Goal: Register for event/course

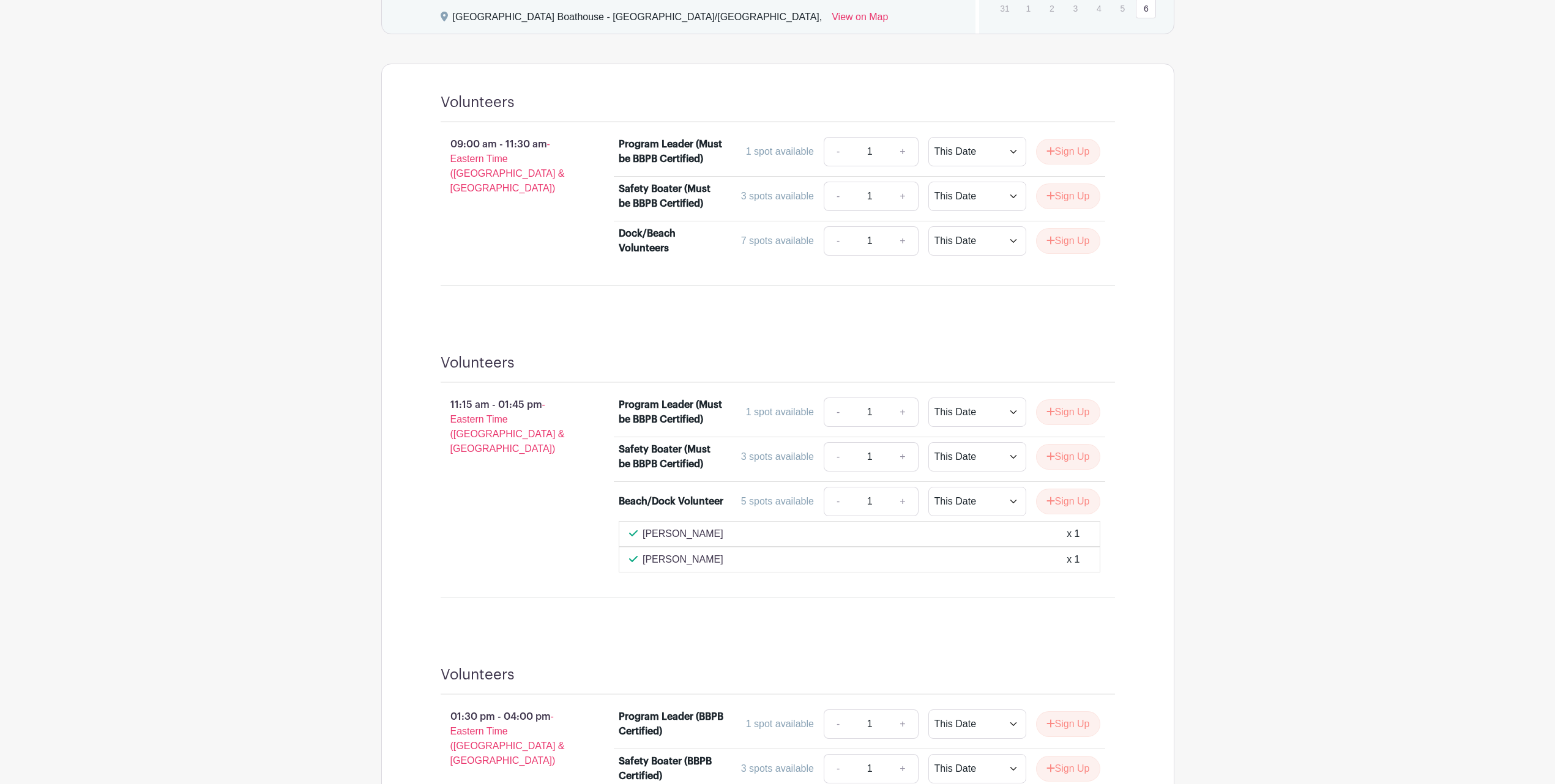
scroll to position [545, 0]
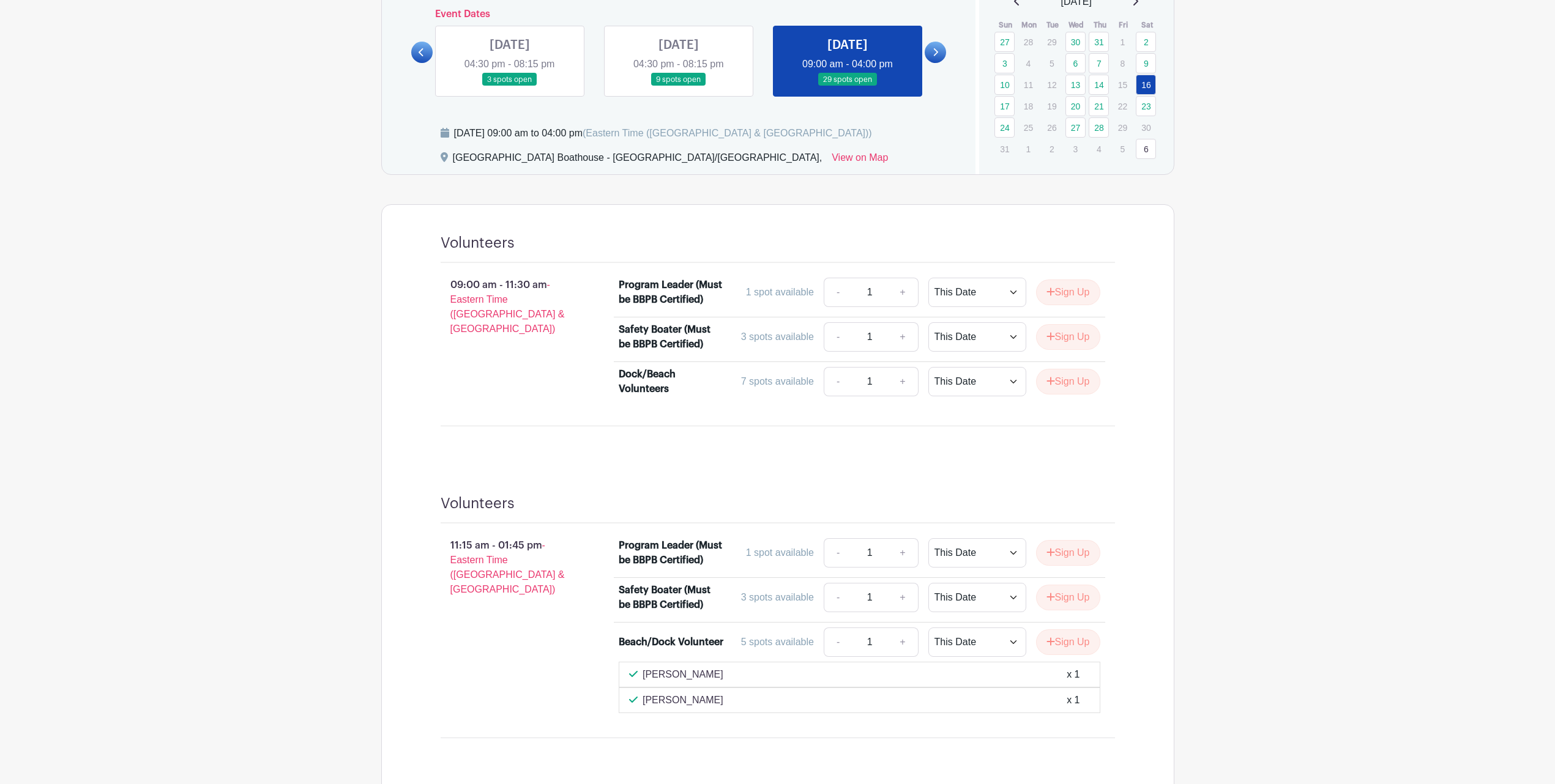
click at [509, 86] on link at bounding box center [509, 86] width 0 height 0
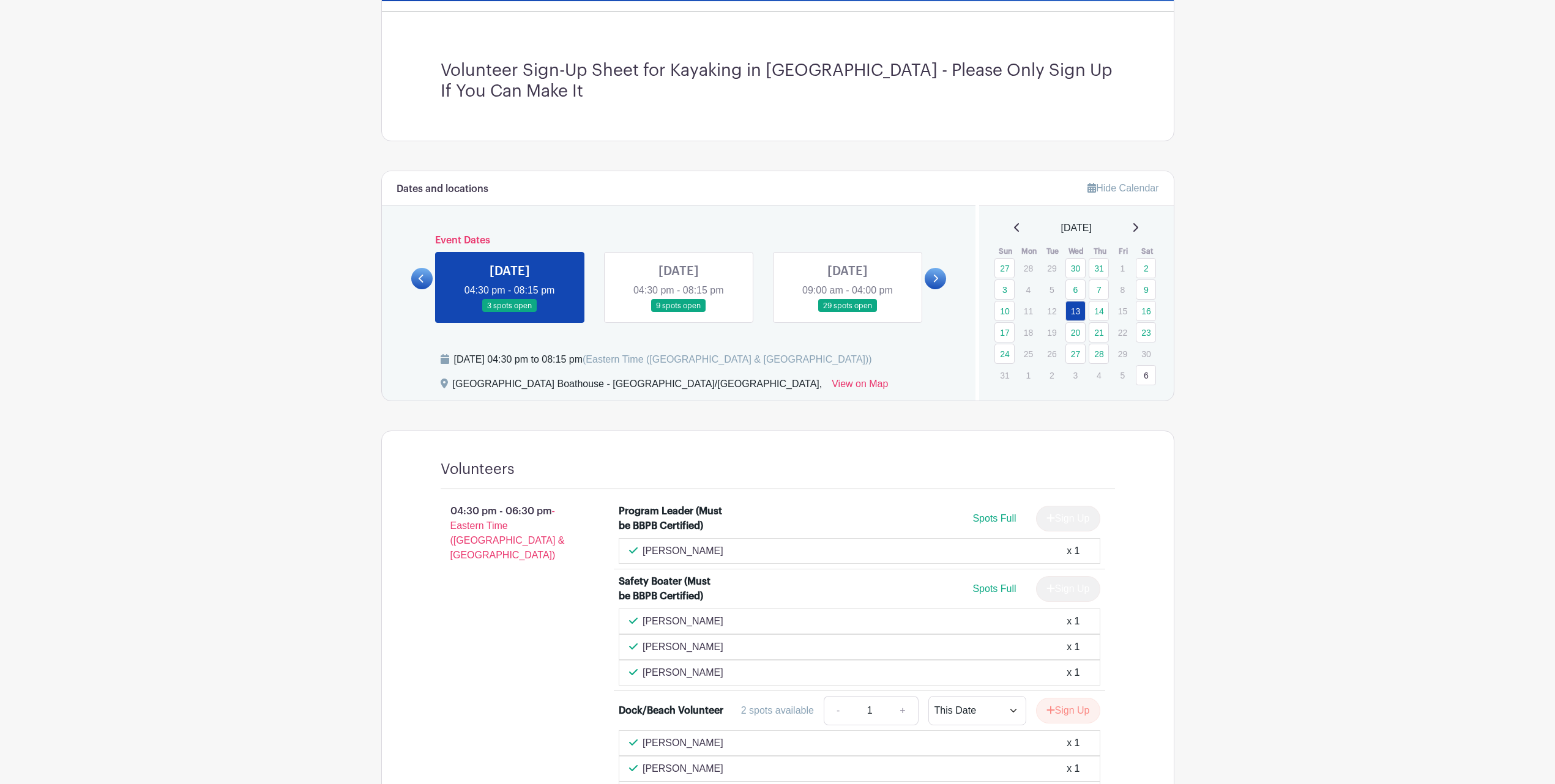
scroll to position [240, 0]
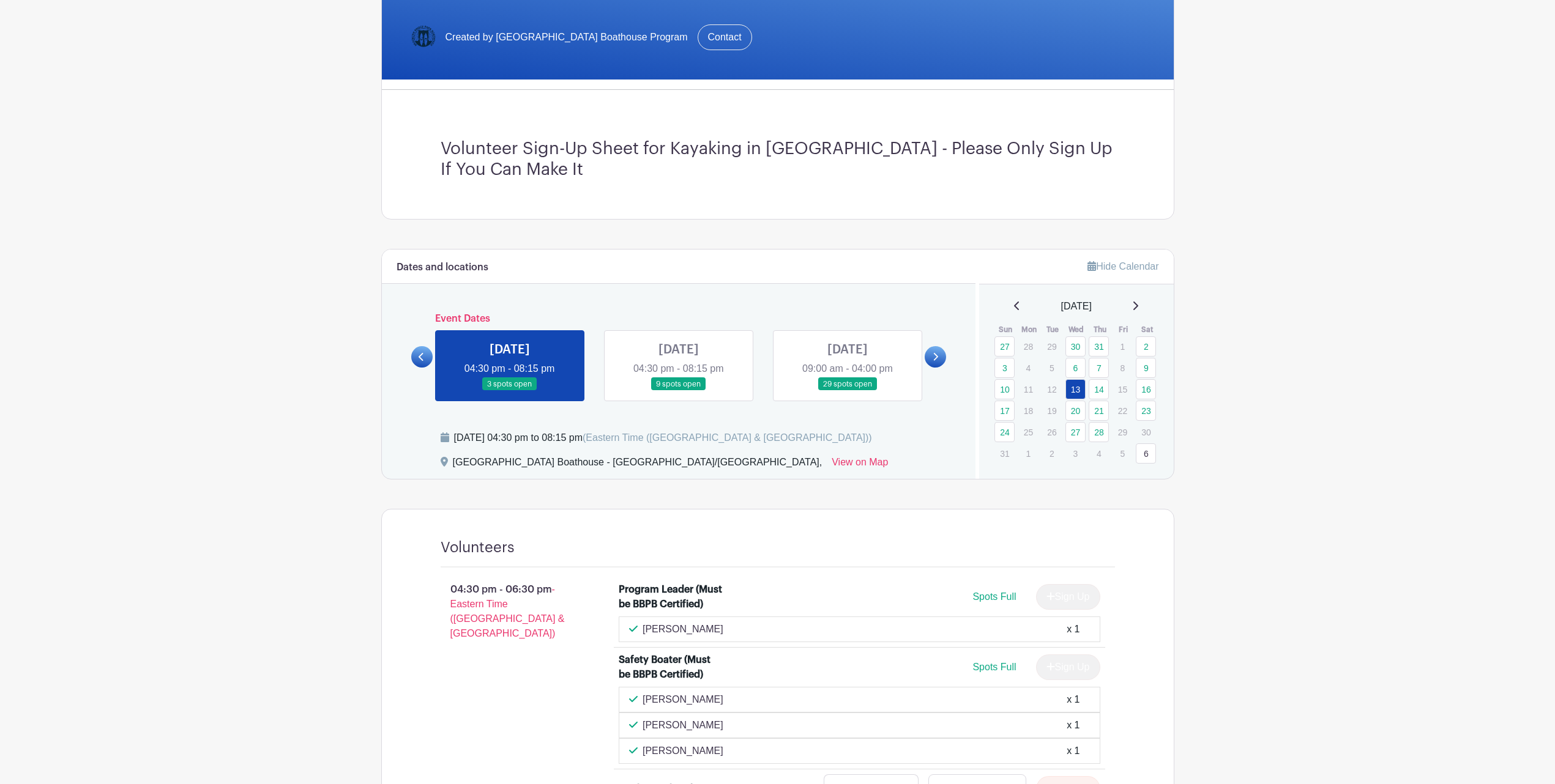
click at [678, 391] on link at bounding box center [678, 391] width 0 height 0
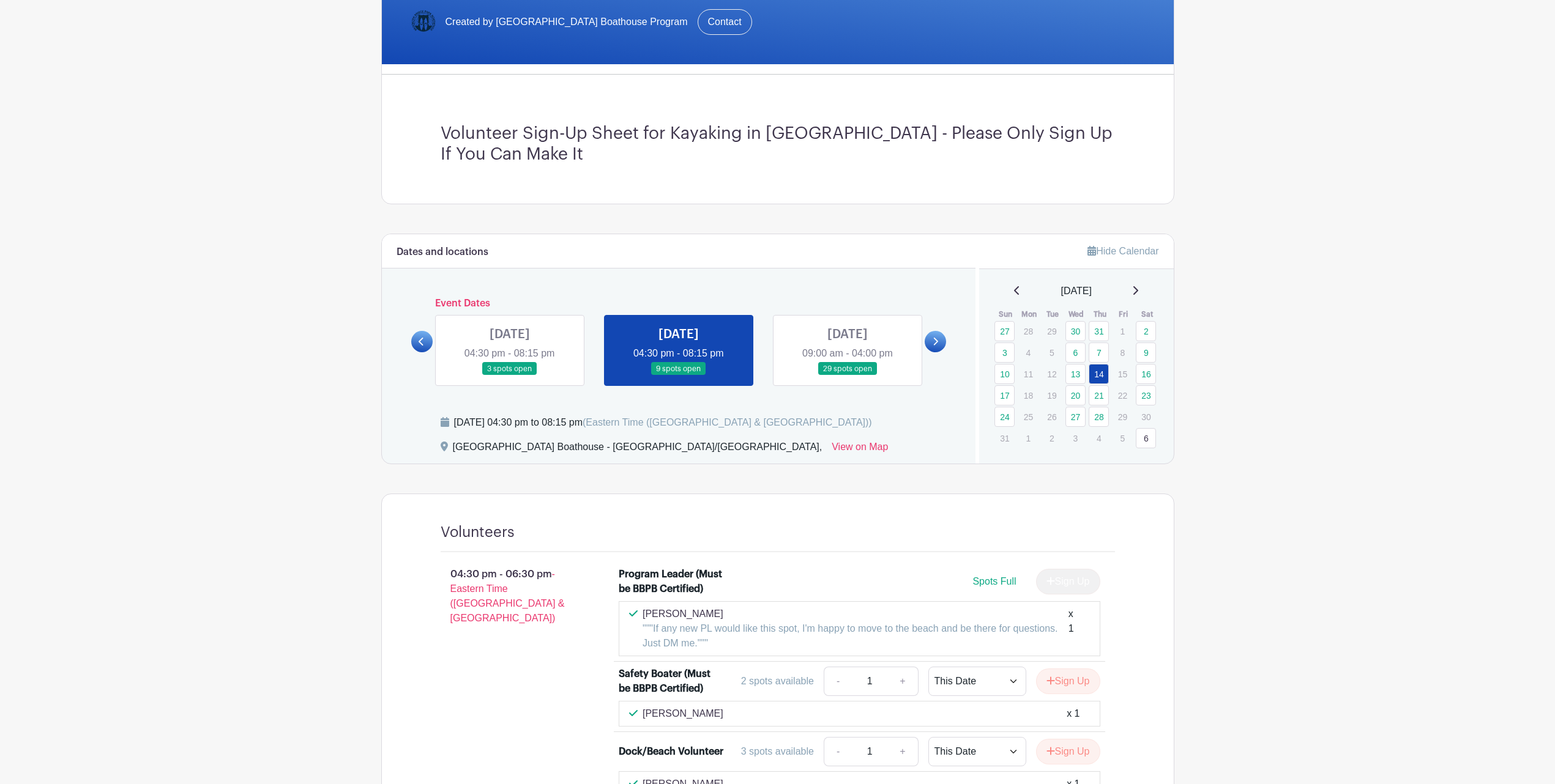
scroll to position [254, 0]
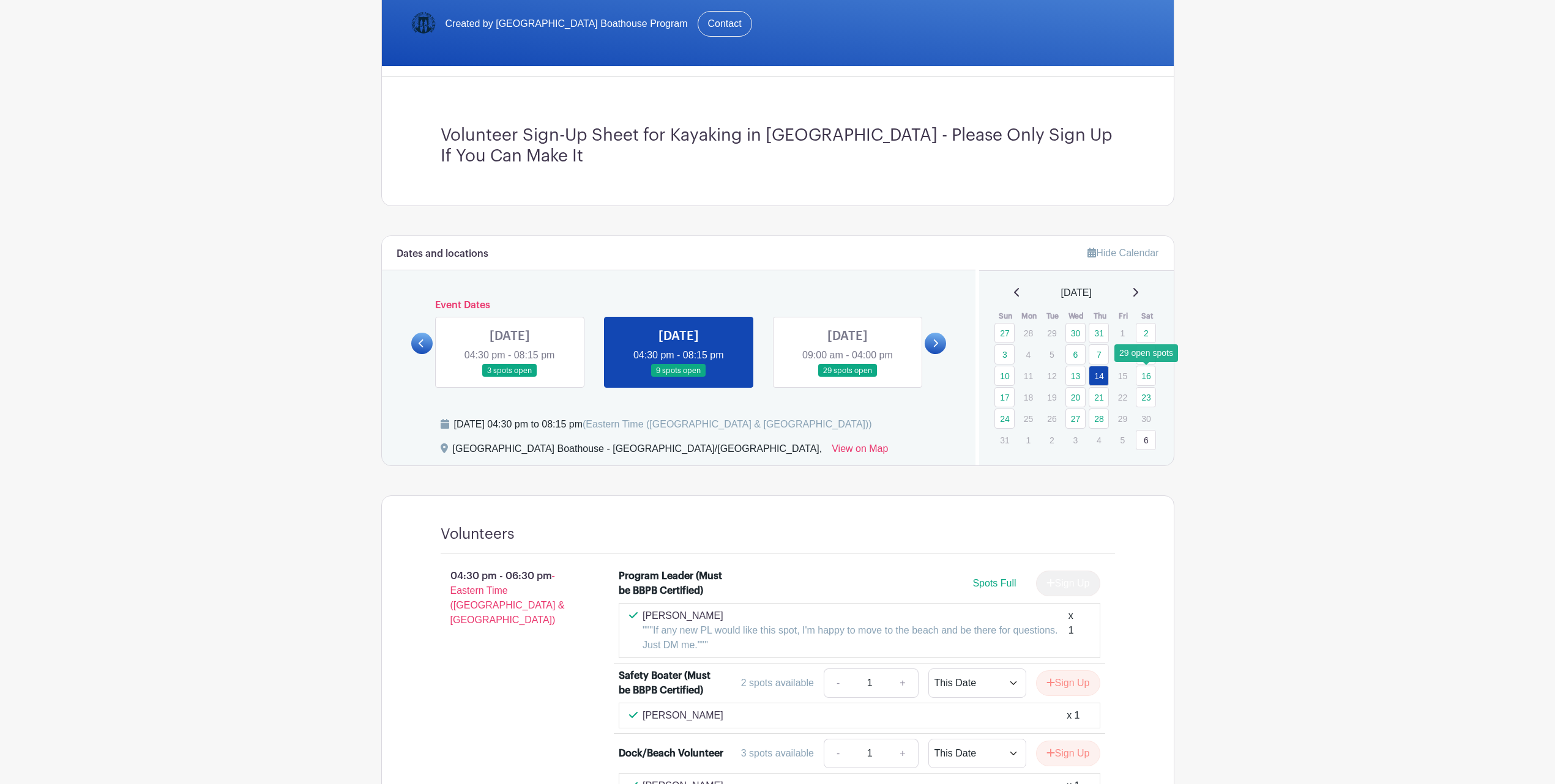
click at [1145, 378] on link "16" at bounding box center [1146, 376] width 20 height 20
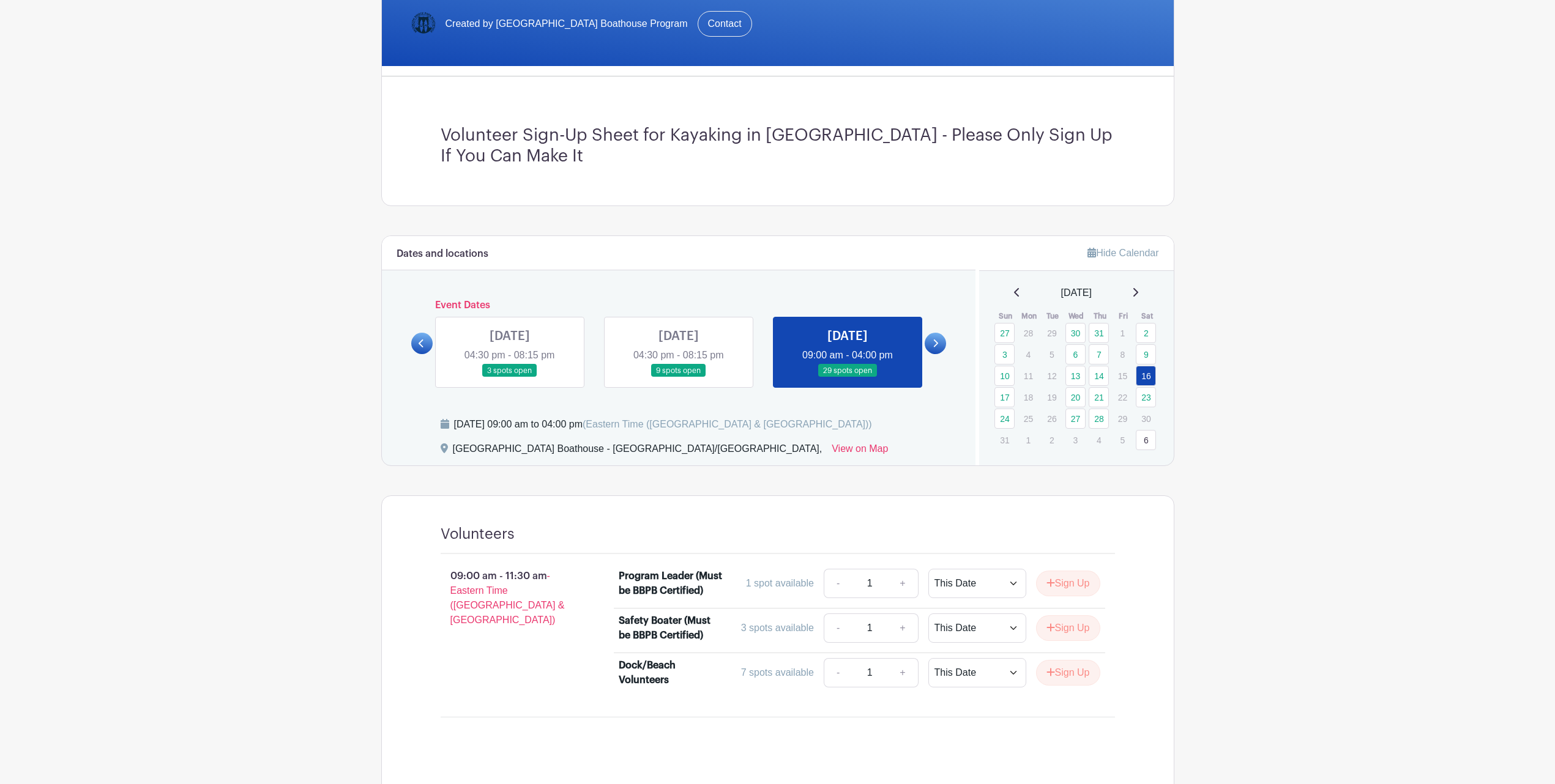
click at [509, 377] on link at bounding box center [509, 377] width 0 height 0
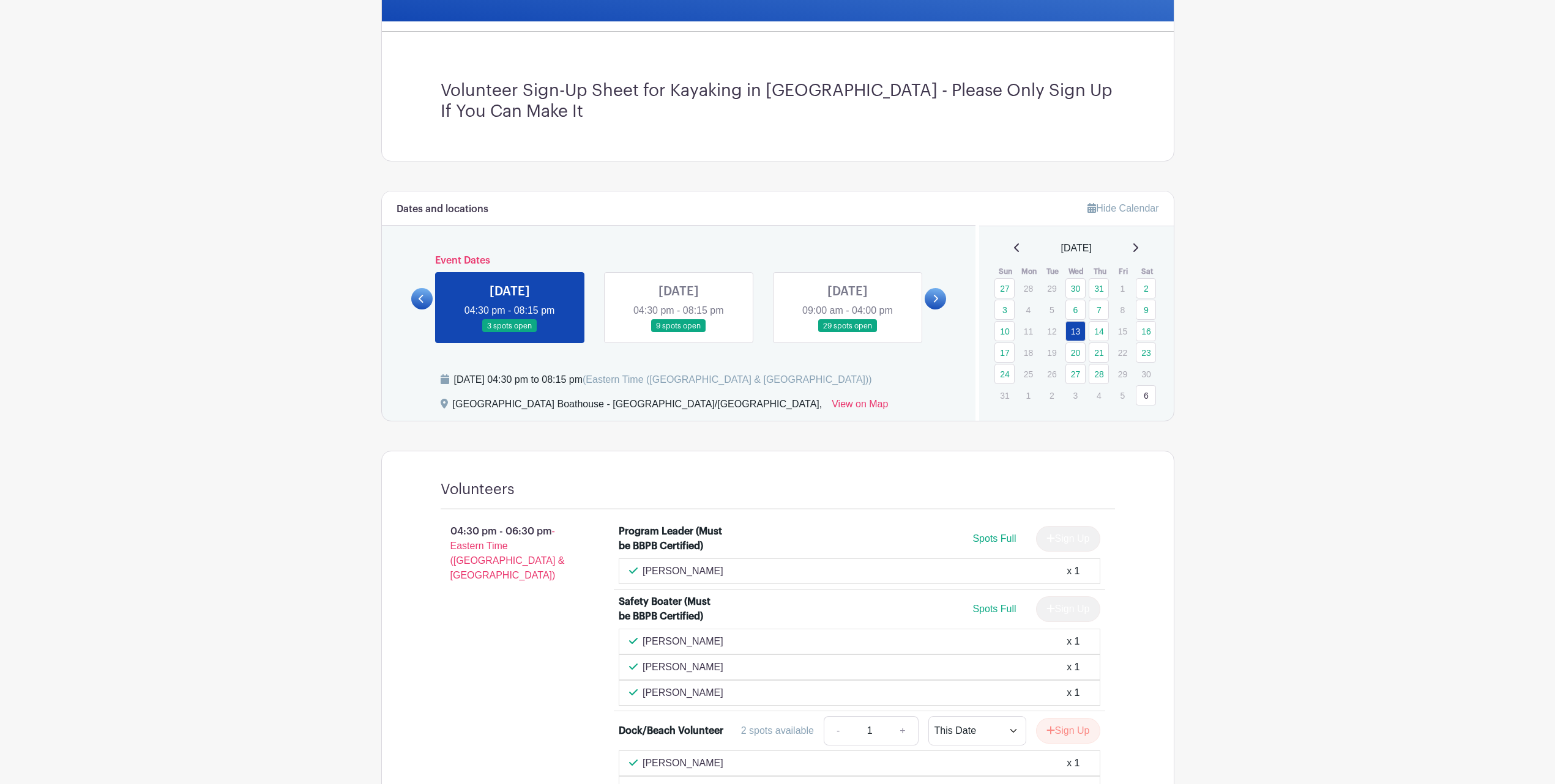
scroll to position [177, 0]
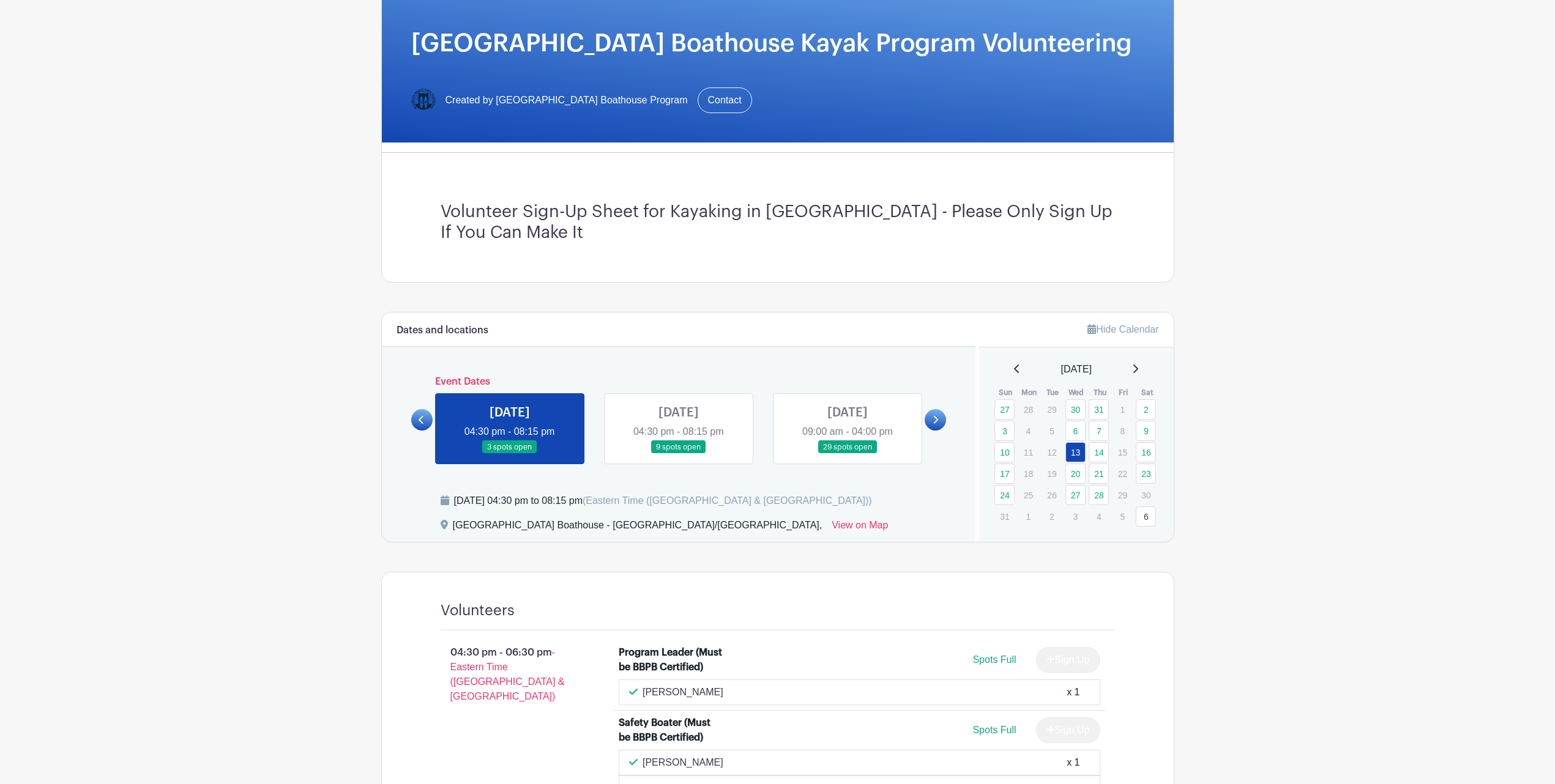
click at [848, 454] on link at bounding box center [848, 454] width 0 height 0
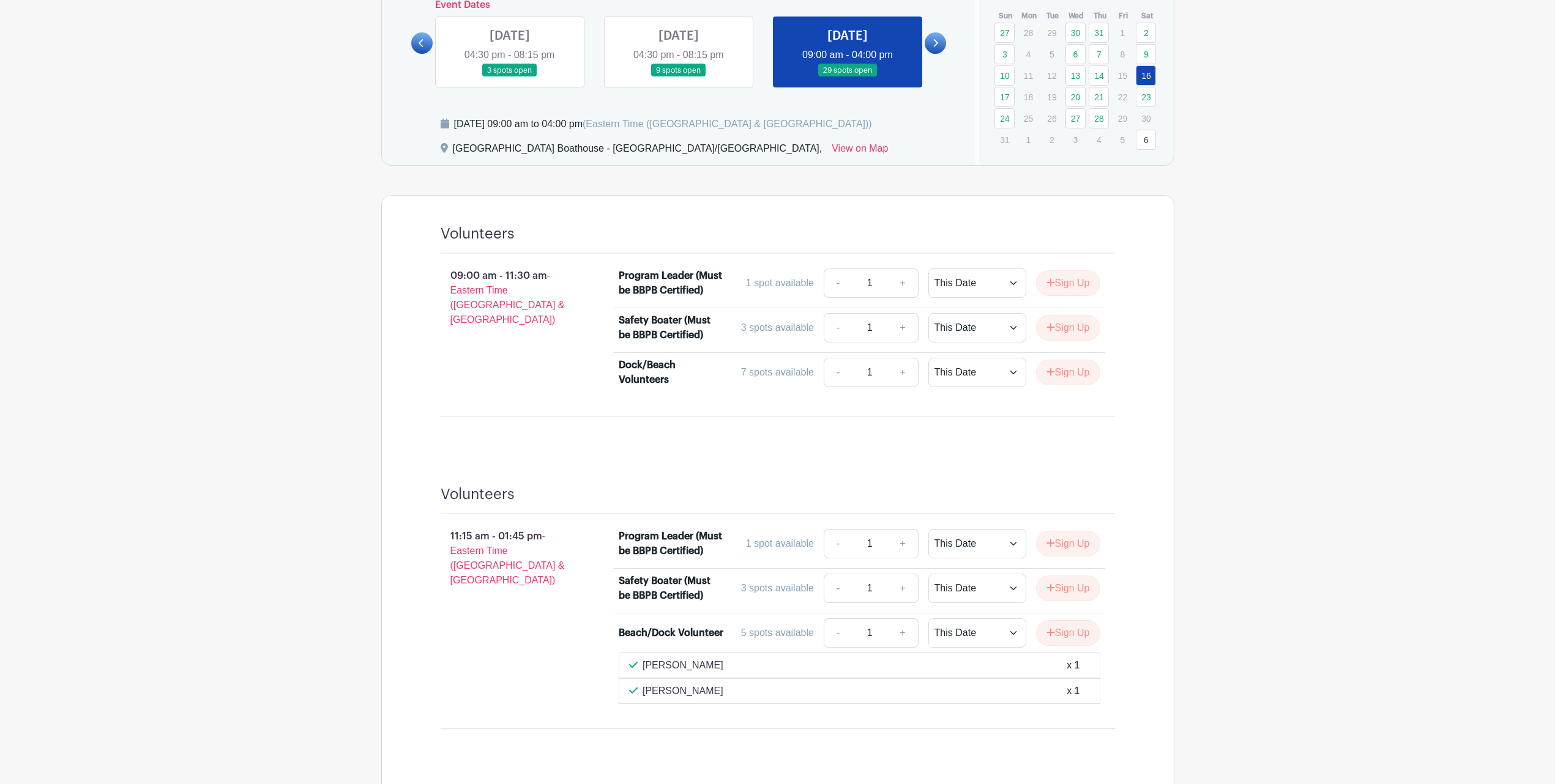
scroll to position [468, 0]
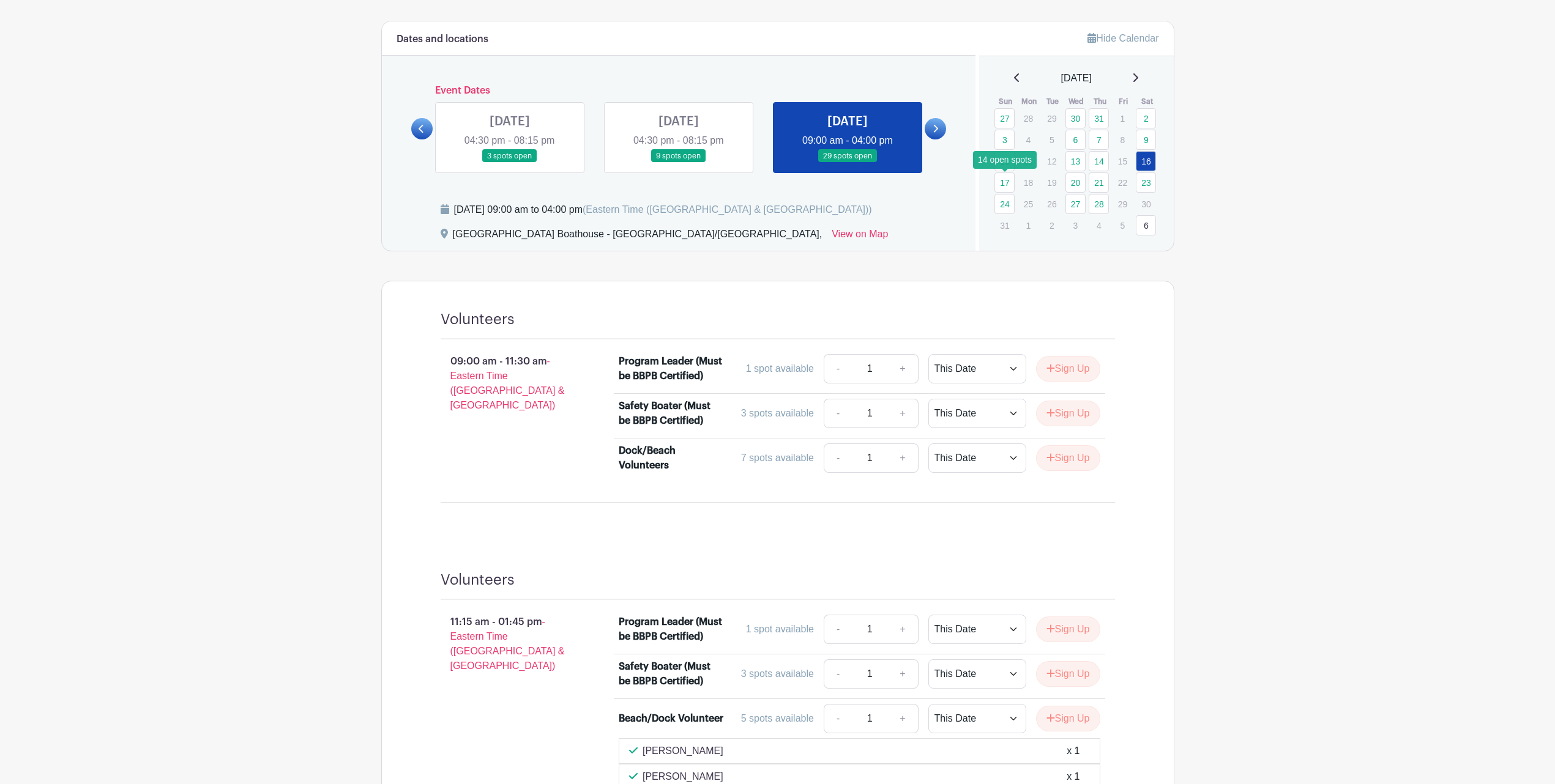
click at [1014, 186] on link "17" at bounding box center [1004, 183] width 20 height 20
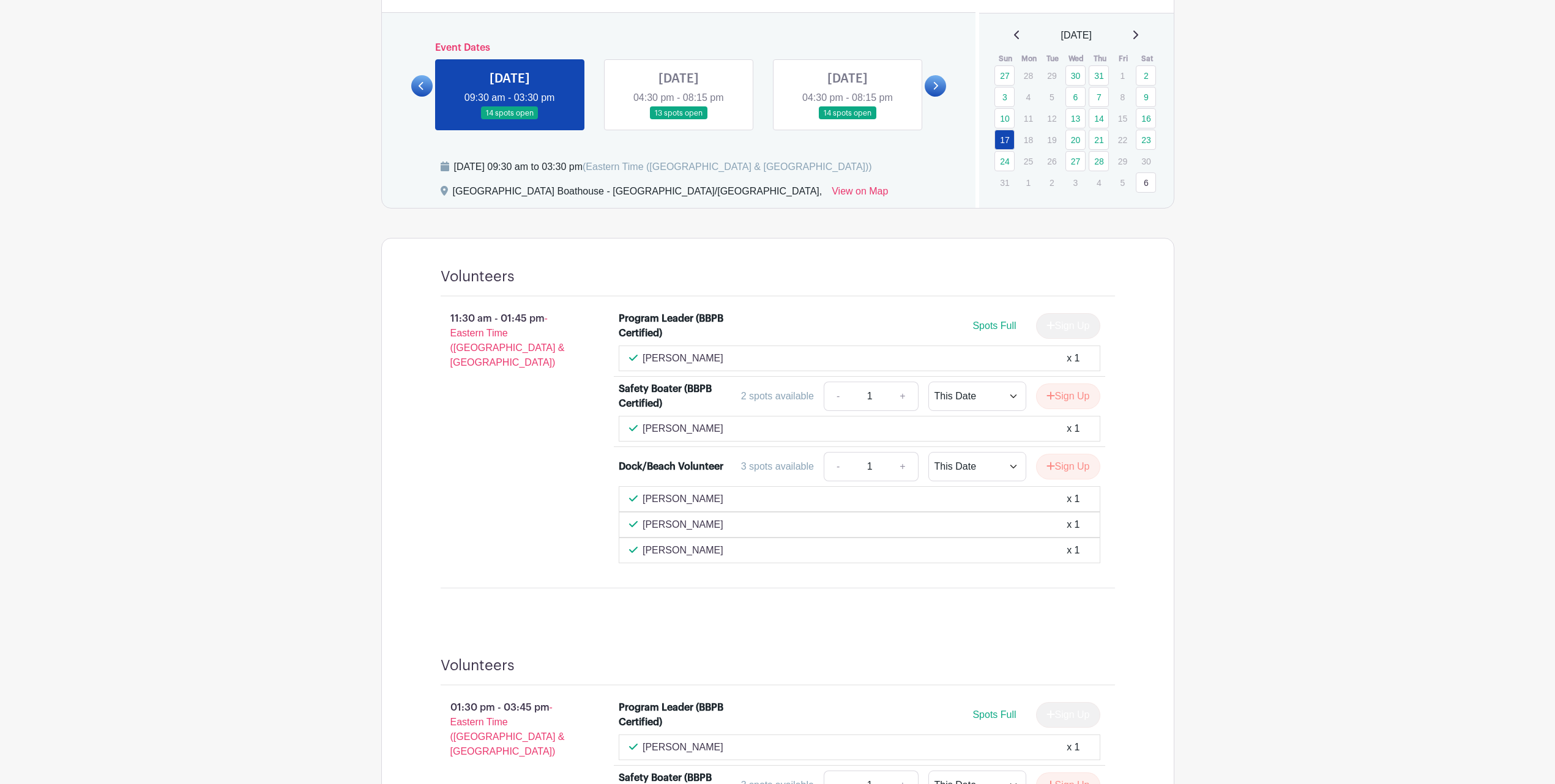
scroll to position [223, 0]
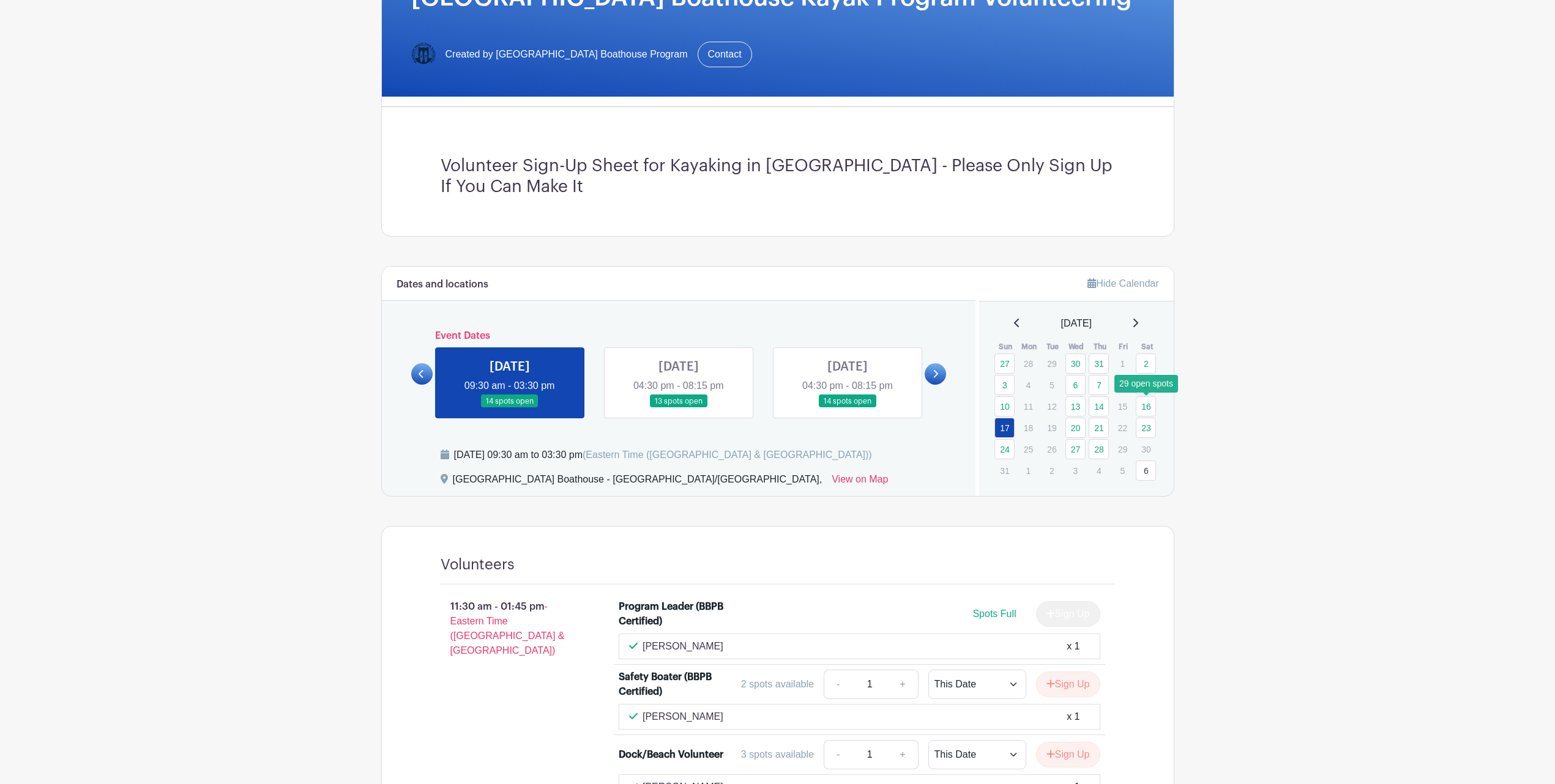
click at [1153, 407] on link "16" at bounding box center [1146, 407] width 20 height 20
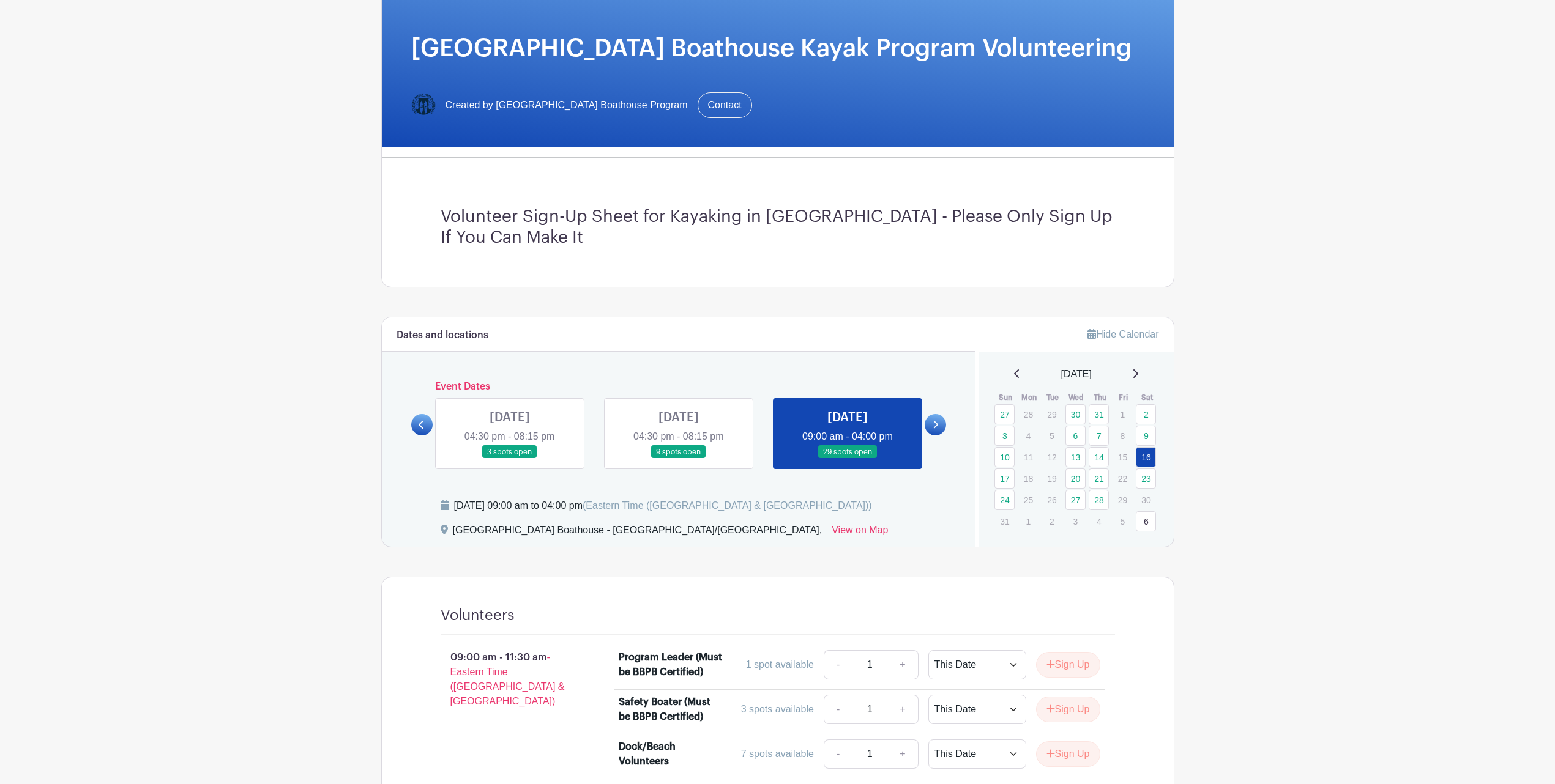
scroll to position [303, 0]
